Goal: Navigation & Orientation: Find specific page/section

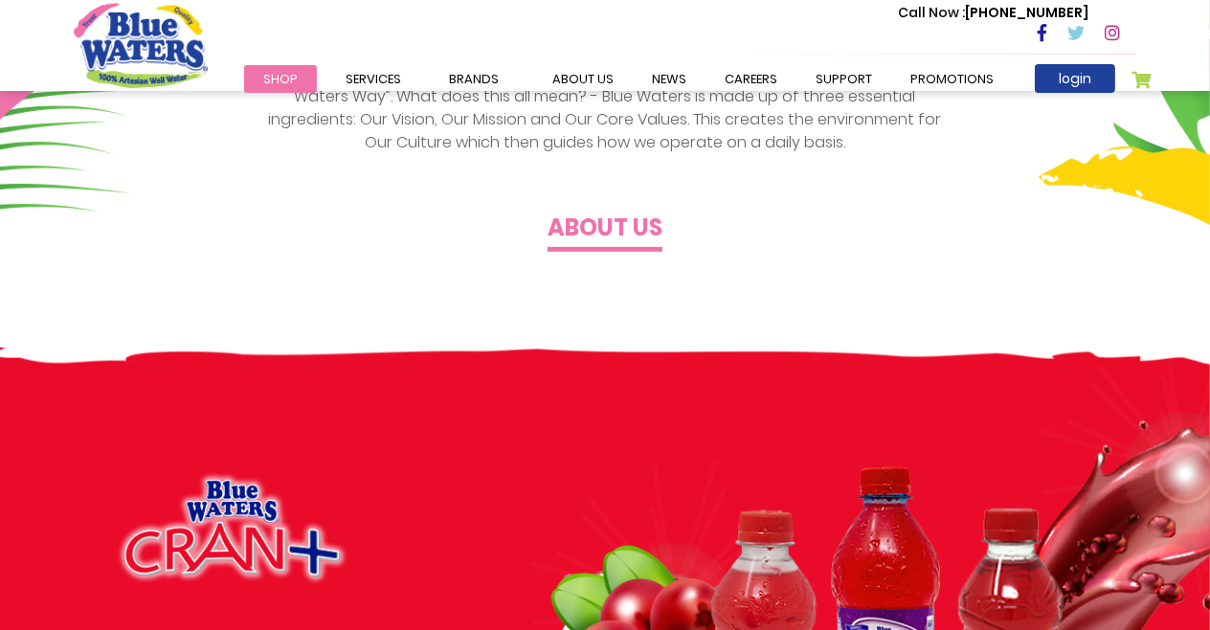
scroll to position [745, 0]
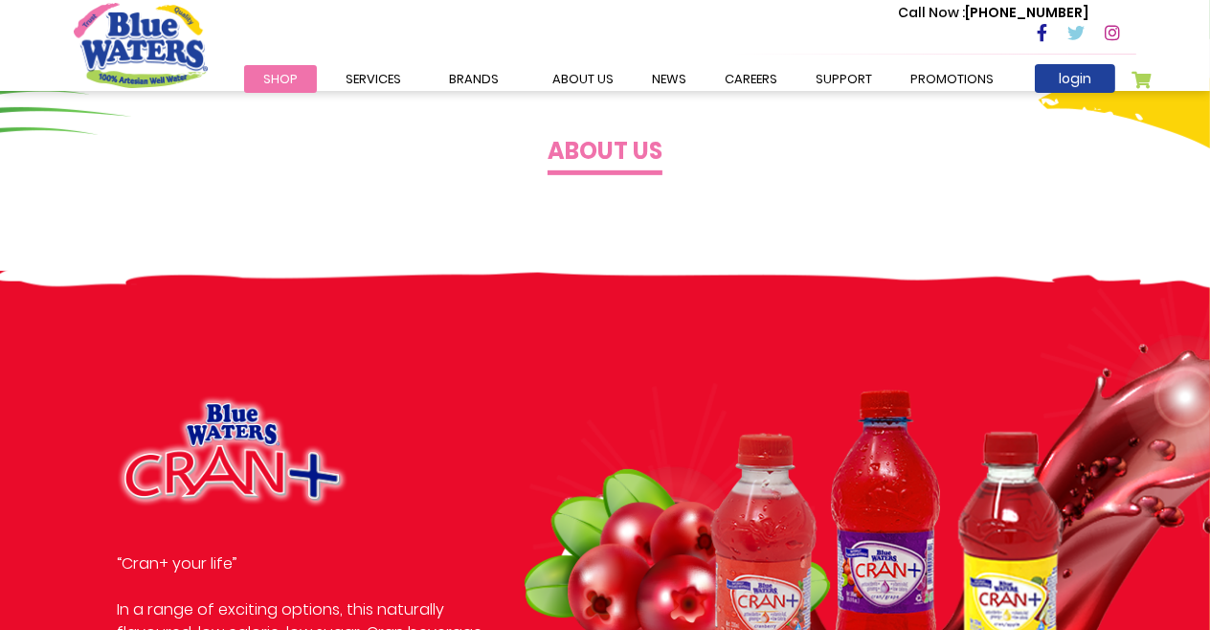
click at [612, 168] on div "The Blue Waters Way Blue Waters management and employees work daily to create a…" at bounding box center [605, 60] width 1210 height 422
click at [612, 166] on h4 "About us" at bounding box center [605, 152] width 115 height 28
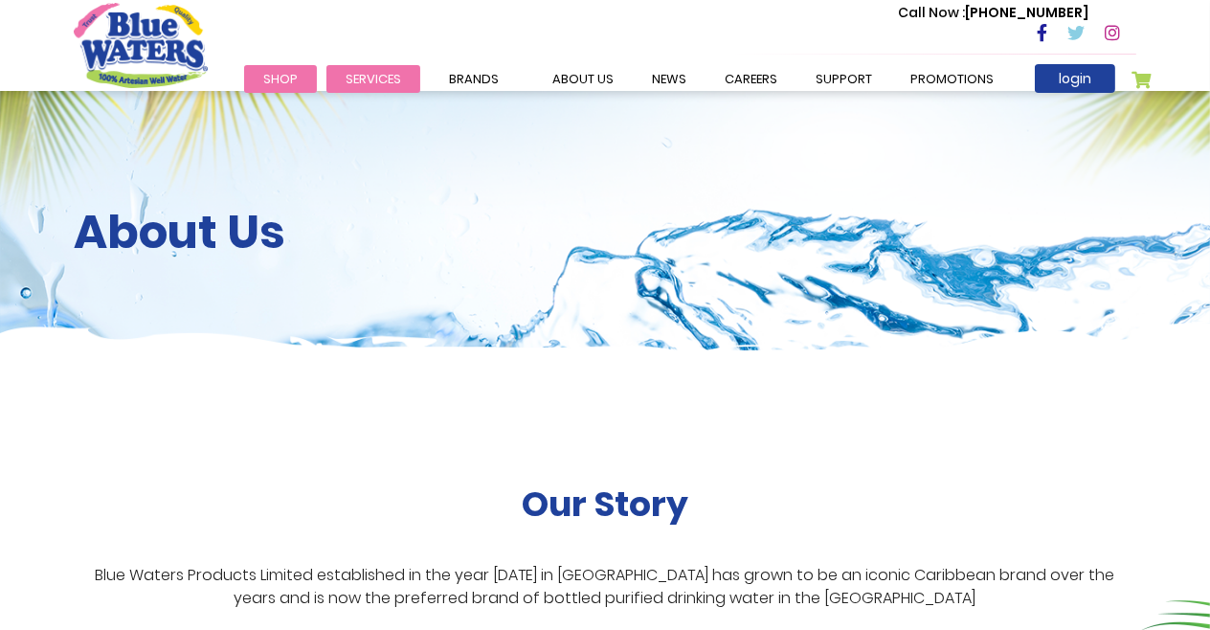
click at [381, 85] on li "Services Filtration Commercial Rentals Beverage Solutions Distribution" at bounding box center [374, 78] width 94 height 23
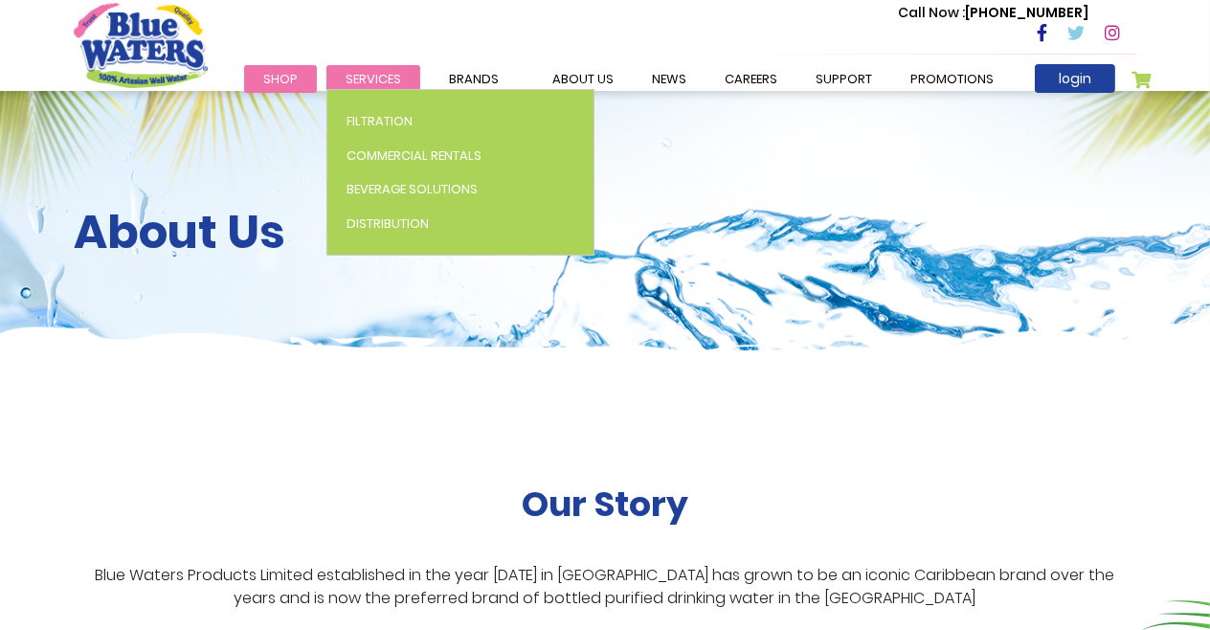
click at [382, 70] on link "Services" at bounding box center [374, 79] width 94 height 28
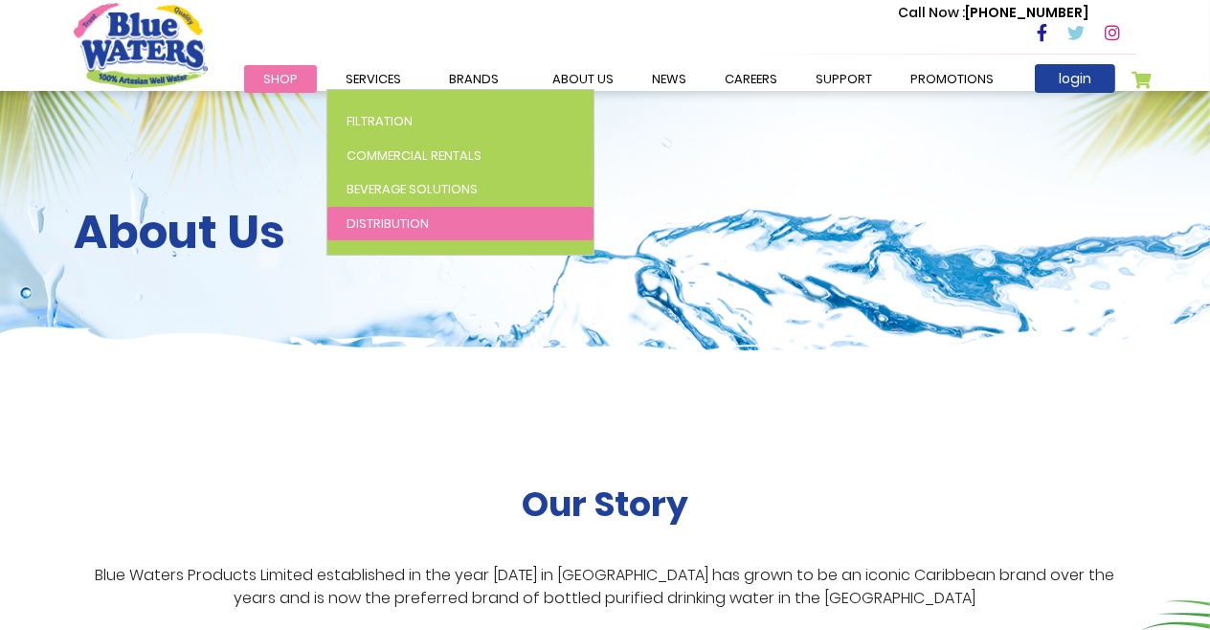
click at [408, 231] on link "Distribution" at bounding box center [460, 224] width 266 height 34
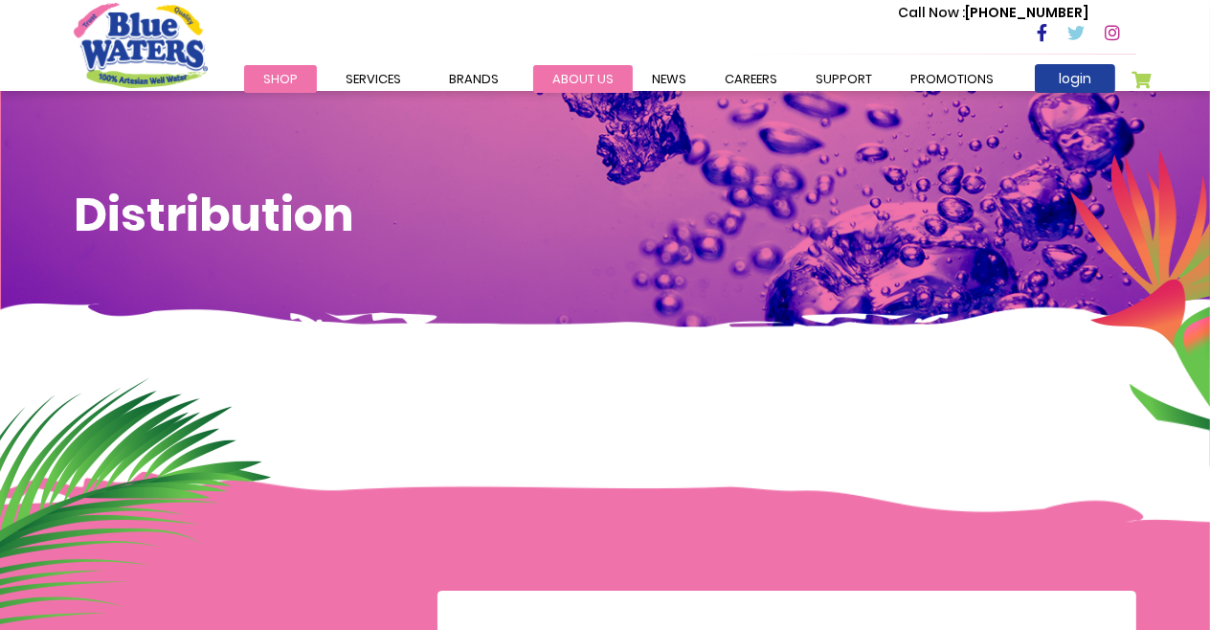
click at [547, 67] on link "about us" at bounding box center [583, 79] width 100 height 28
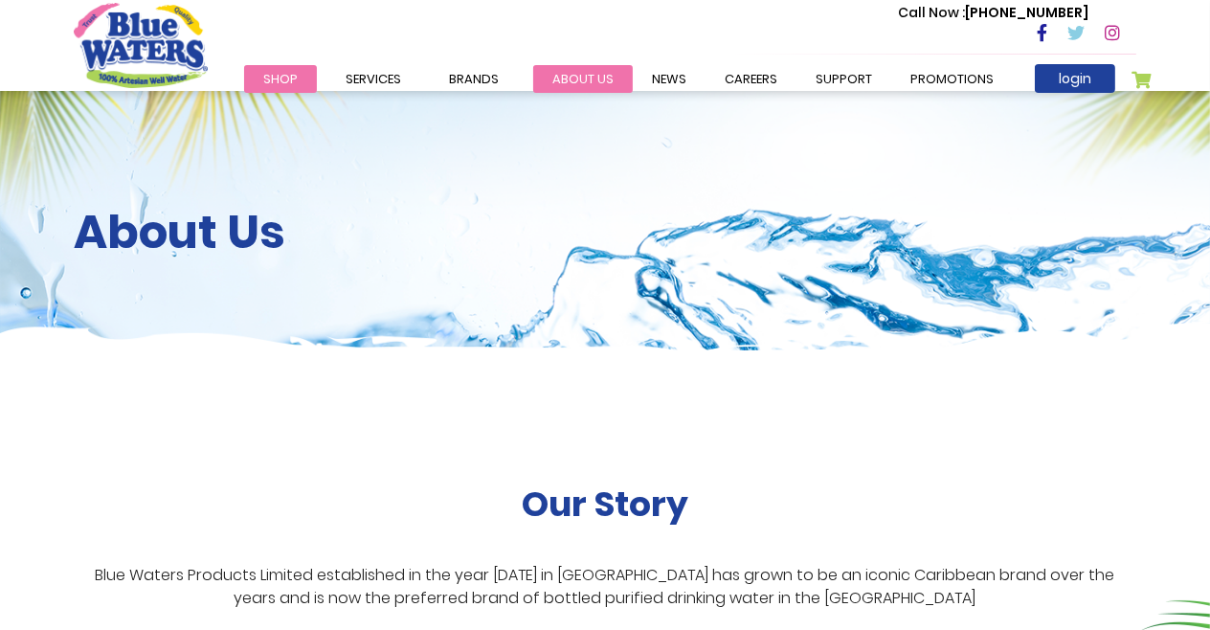
click at [553, 72] on link "about us" at bounding box center [583, 79] width 100 height 28
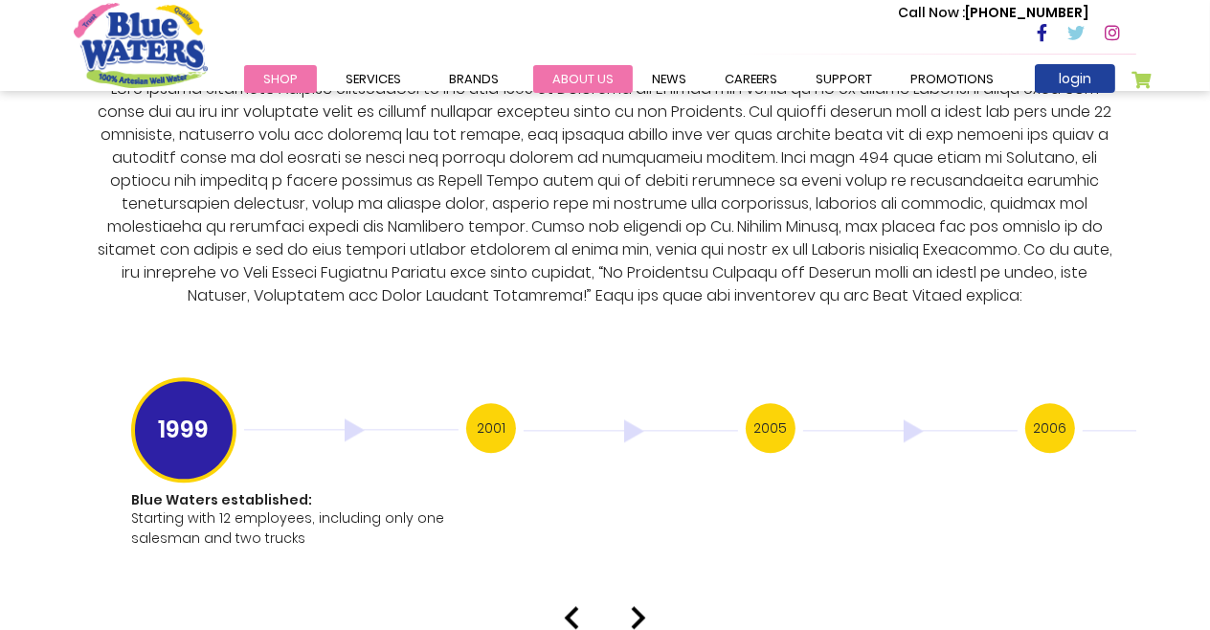
scroll to position [3631, 0]
click at [591, 79] on link "about us" at bounding box center [583, 79] width 100 height 28
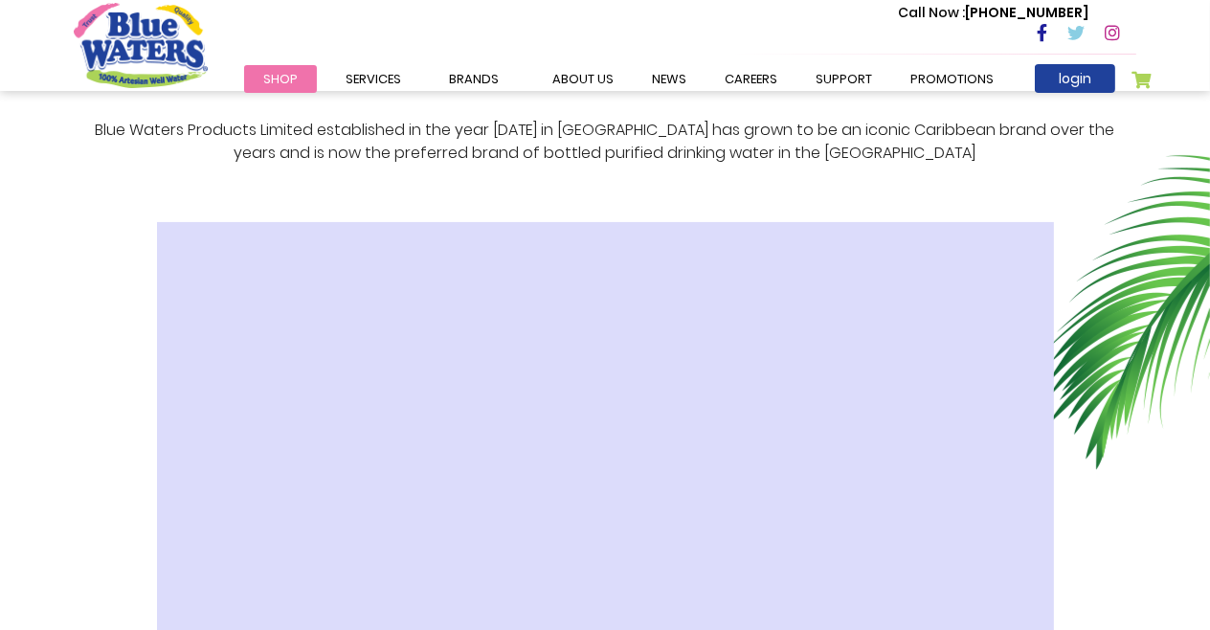
scroll to position [454, 0]
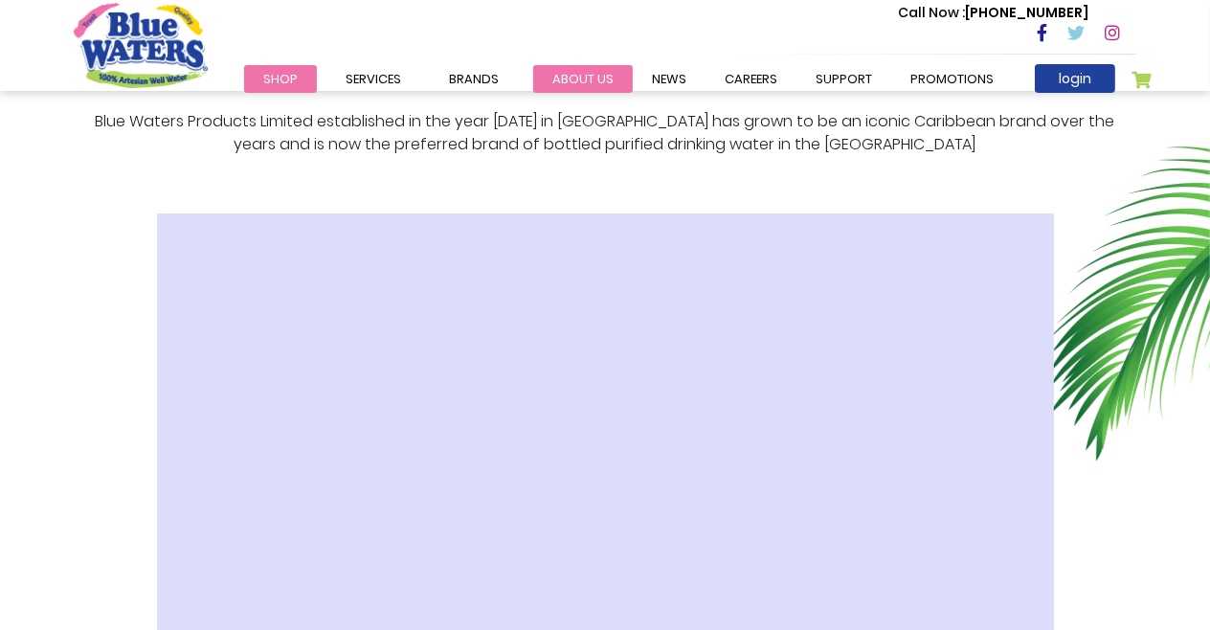
click at [579, 74] on link "about us" at bounding box center [583, 79] width 100 height 28
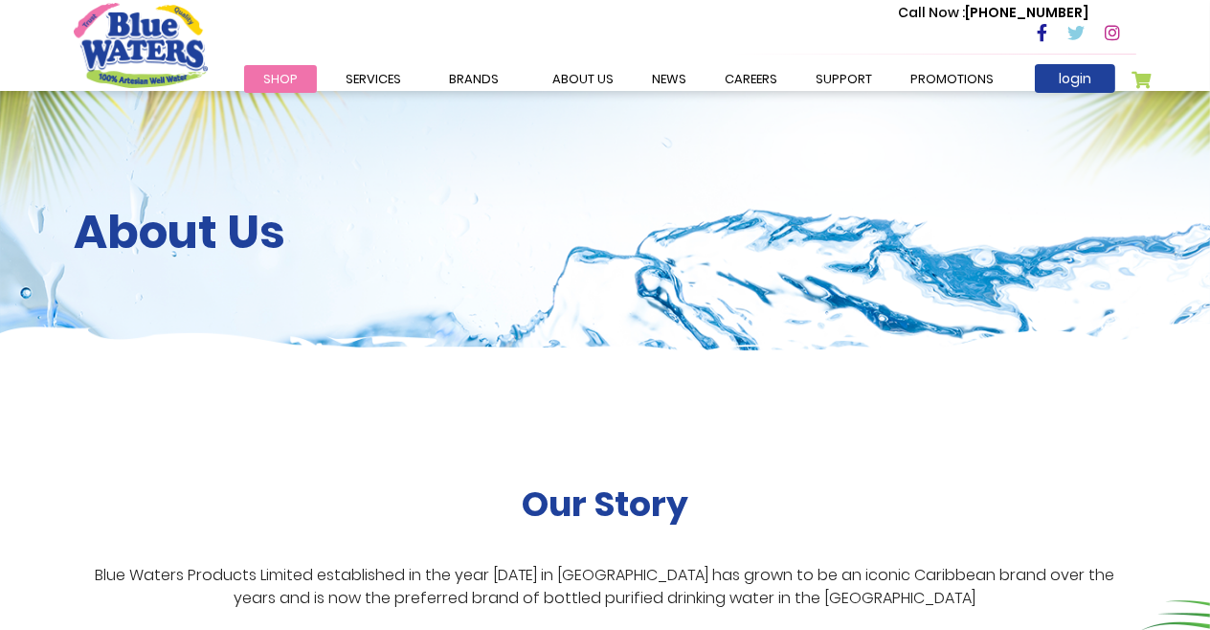
click at [386, 75] on span "Services" at bounding box center [374, 79] width 56 height 18
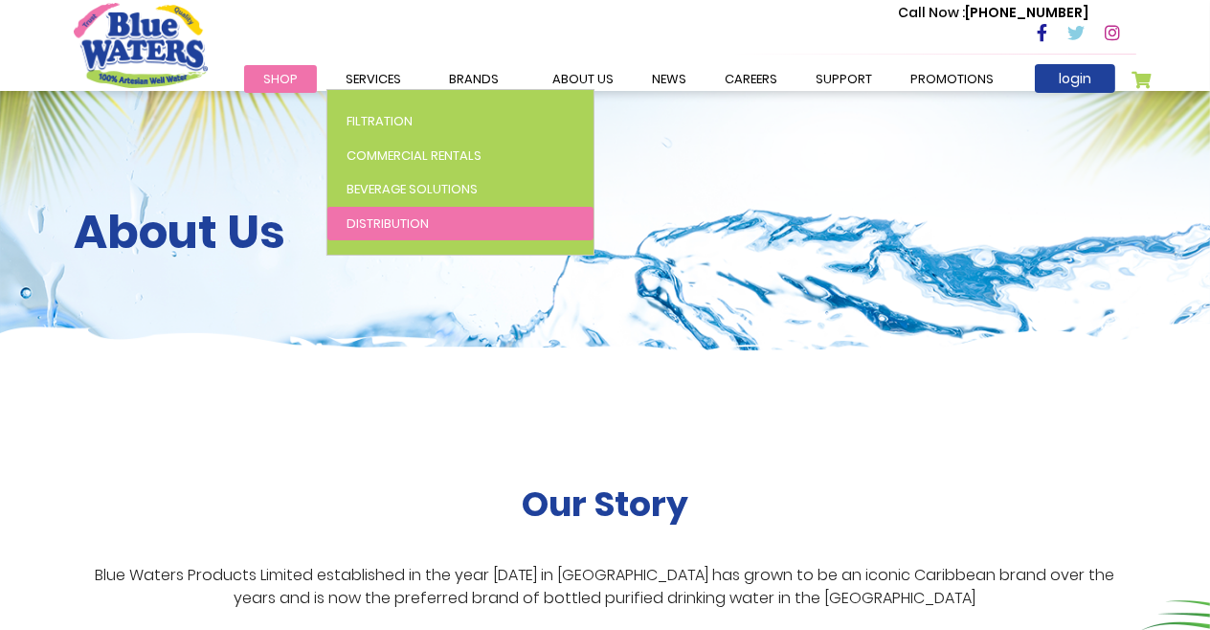
click at [395, 209] on link "Distribution" at bounding box center [460, 224] width 266 height 34
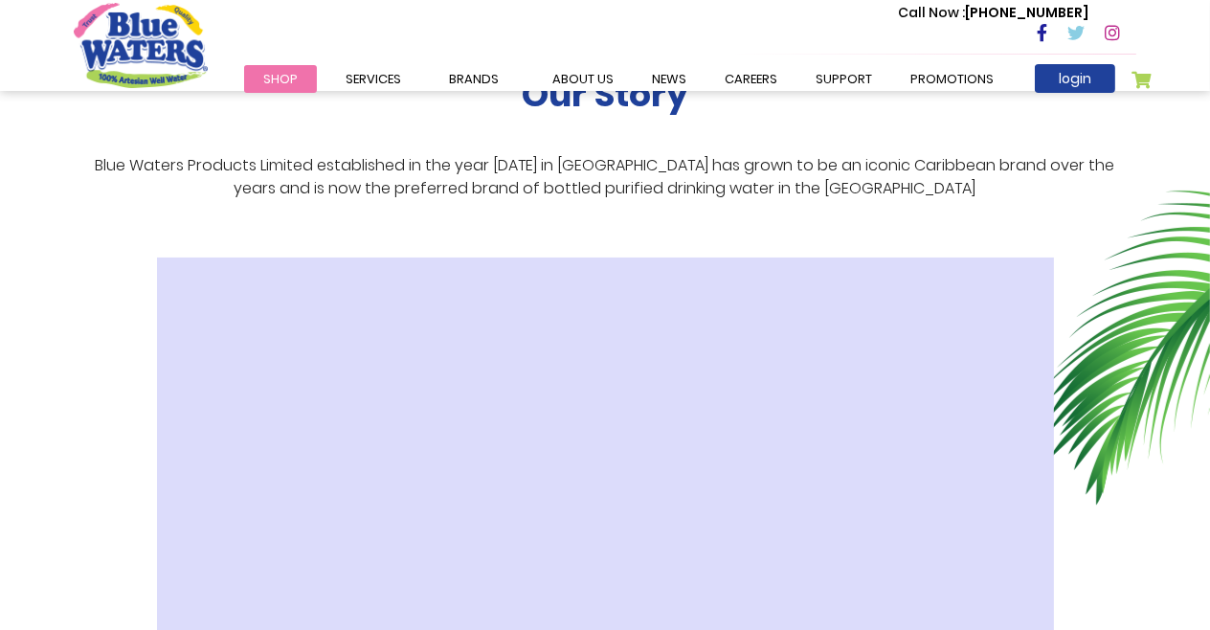
scroll to position [658, 0]
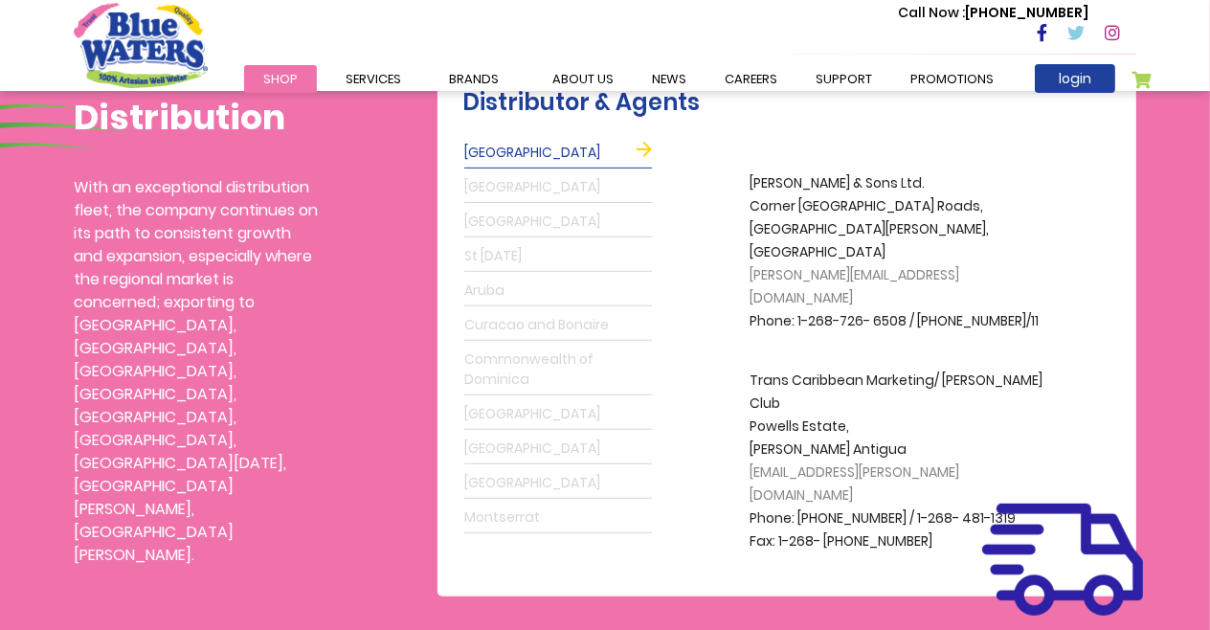
scroll to position [554, 0]
